Goal: Task Accomplishment & Management: Manage account settings

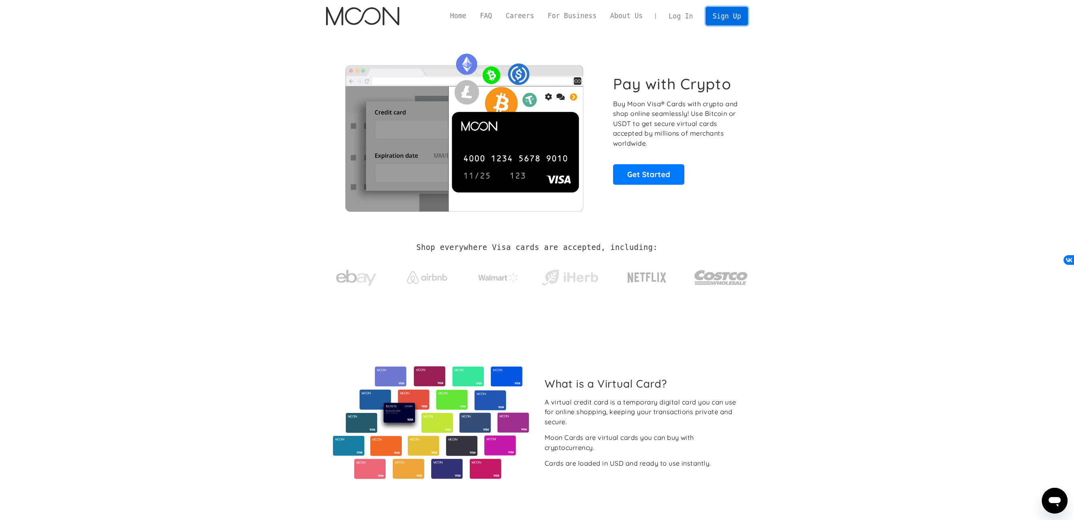
click at [722, 15] on link "Sign Up" at bounding box center [726, 16] width 42 height 18
